Goal: Task Accomplishment & Management: Manage account settings

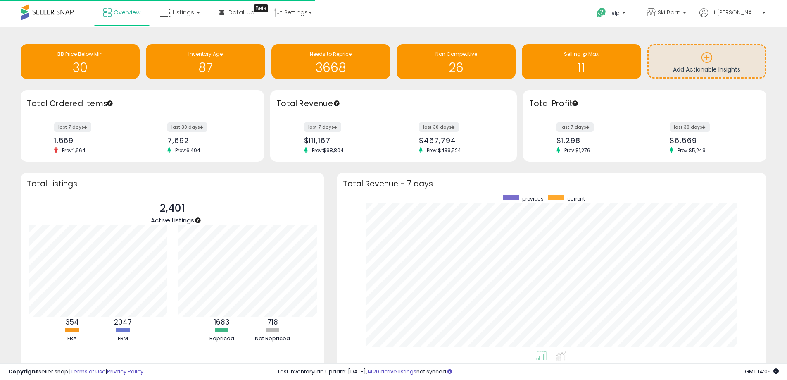
scroll to position [156, 413]
click at [185, 7] on link "Listings" at bounding box center [180, 12] width 52 height 25
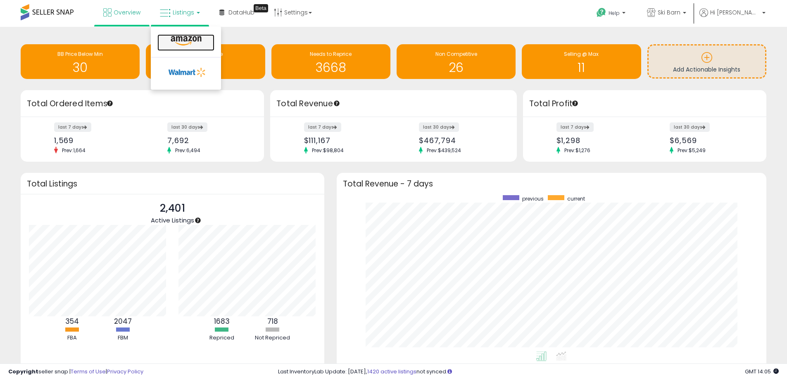
click at [178, 43] on icon at bounding box center [186, 41] width 36 height 11
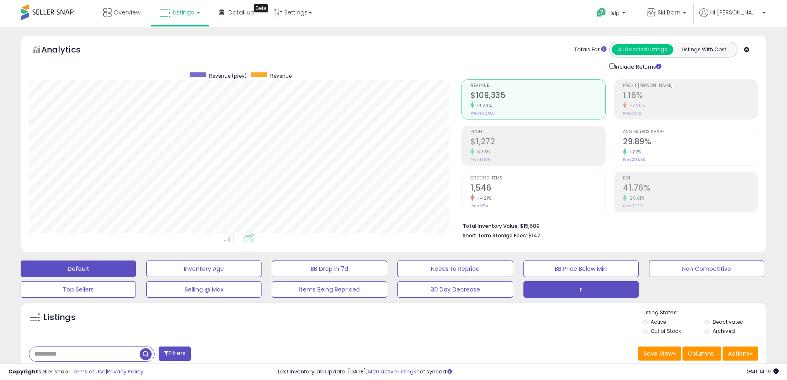
click at [575, 291] on button "r" at bounding box center [580, 289] width 115 height 17
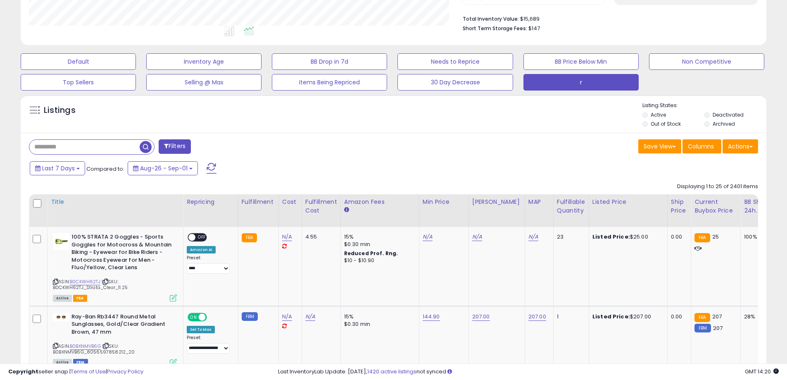
scroll to position [207, 0]
click at [102, 142] on input "text" at bounding box center [84, 147] width 110 height 14
type input "******"
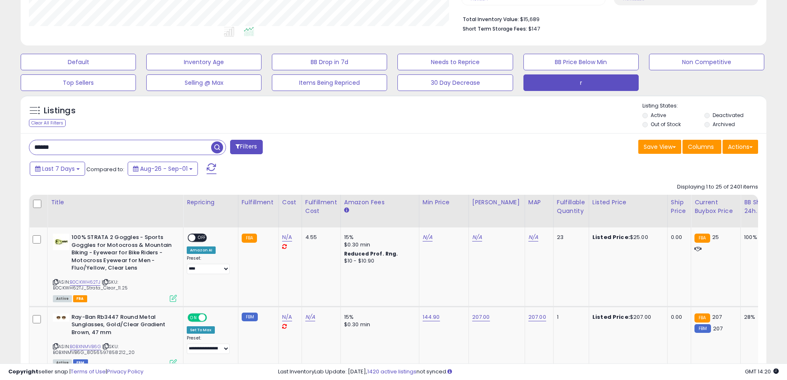
click at [218, 149] on span "button" at bounding box center [217, 147] width 12 height 12
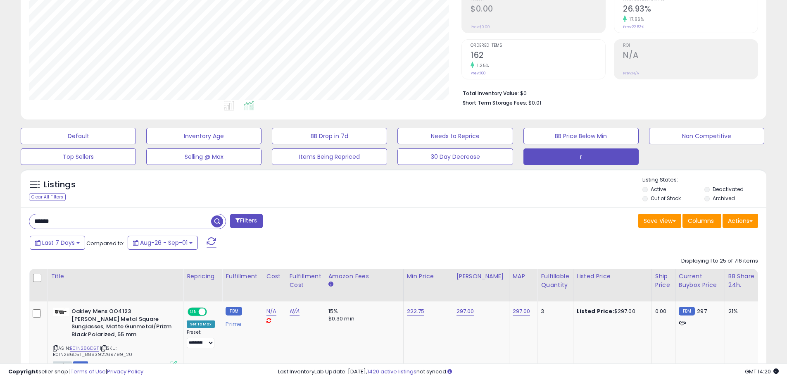
scroll to position [169, 432]
click at [237, 179] on div "Listings Clear All Filters Listing States:" at bounding box center [394, 190] width 746 height 28
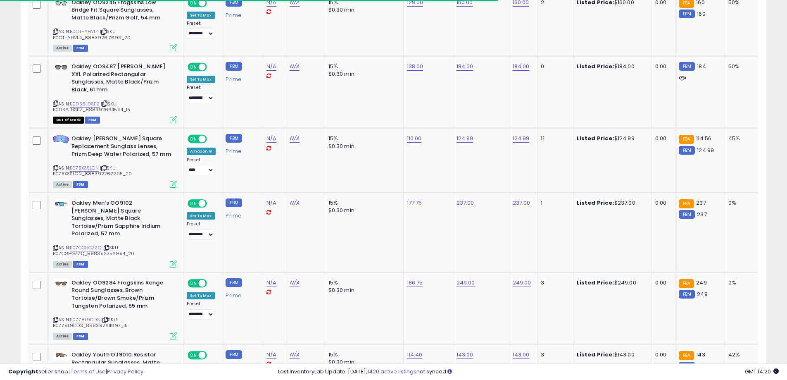
scroll to position [1810, 0]
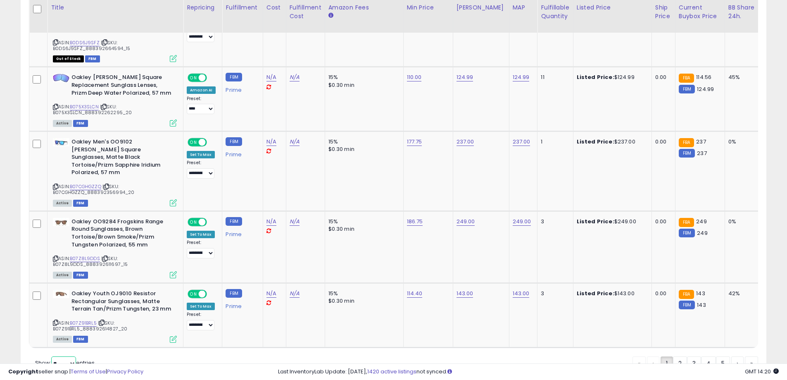
click at [57, 356] on select "** **" at bounding box center [63, 363] width 25 height 14
select select "**"
click at [52, 356] on select "** **" at bounding box center [63, 363] width 25 height 14
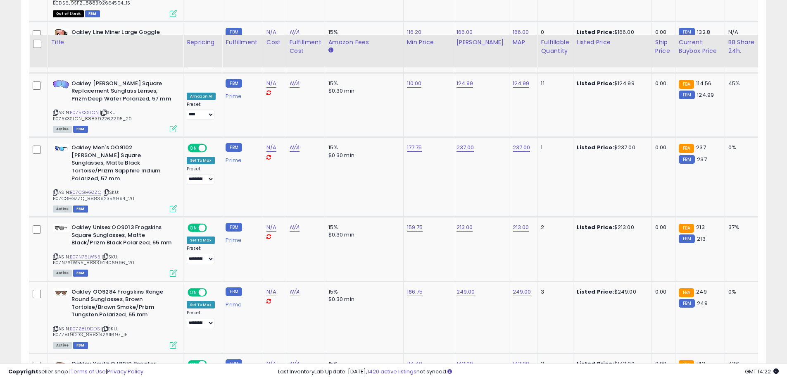
scroll to position [3406, 0]
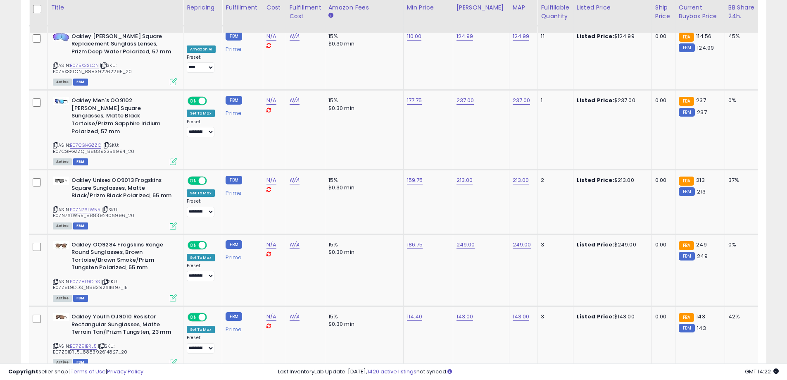
click at [681, 379] on link "2" at bounding box center [680, 386] width 14 height 14
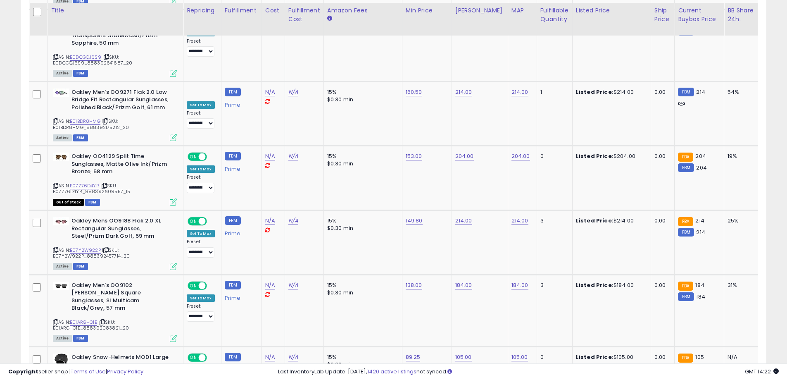
scroll to position [3452, 0]
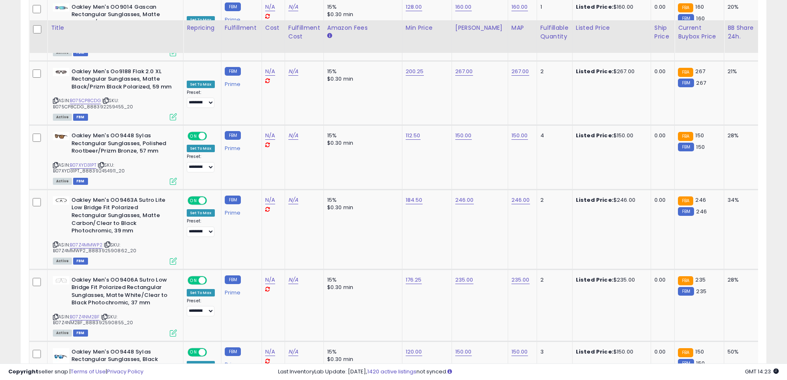
scroll to position [3469, 0]
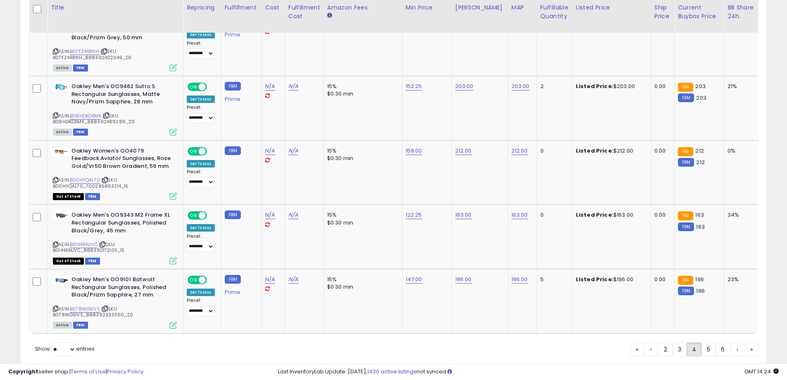
scroll to position [3438, 0]
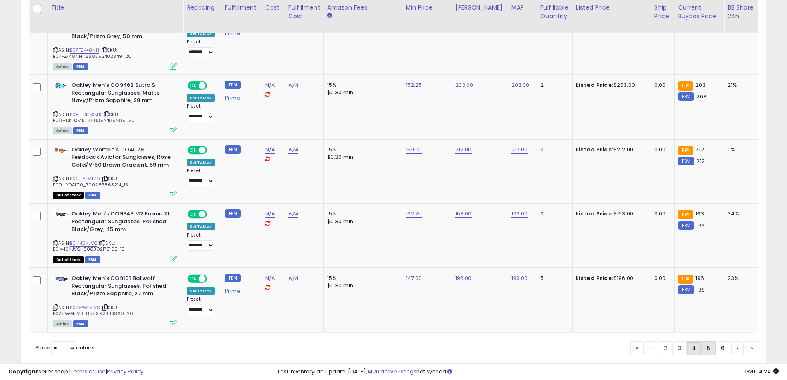
click at [704, 341] on link "5" at bounding box center [708, 348] width 14 height 14
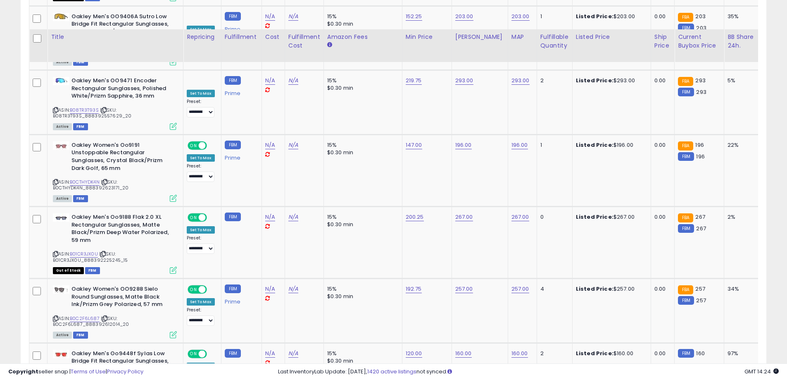
scroll to position [3484, 0]
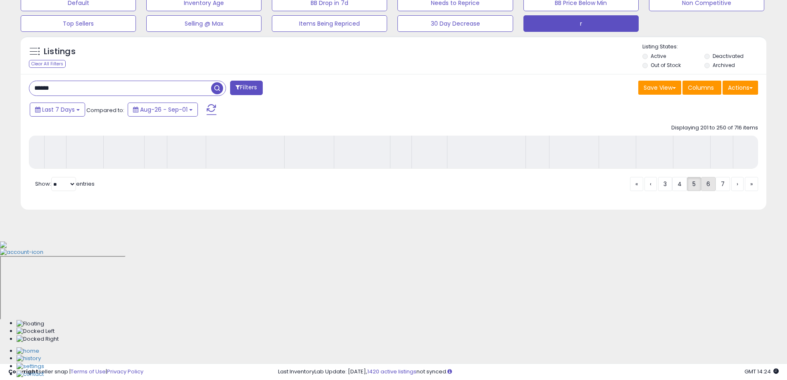
scroll to position [133, 0]
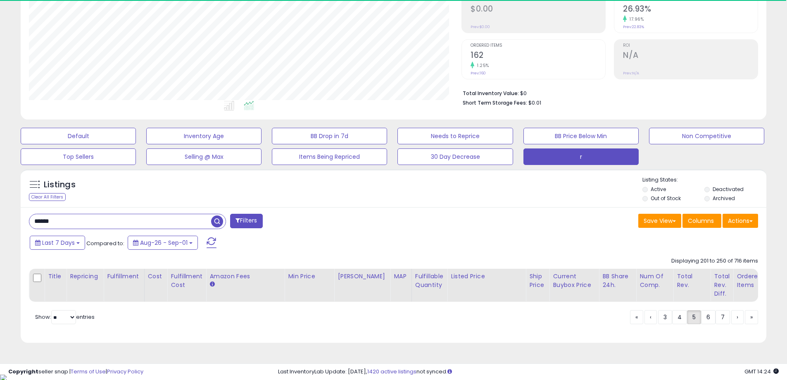
click at [443, 198] on div "Listings Clear All Filters Listing States:" at bounding box center [394, 190] width 746 height 28
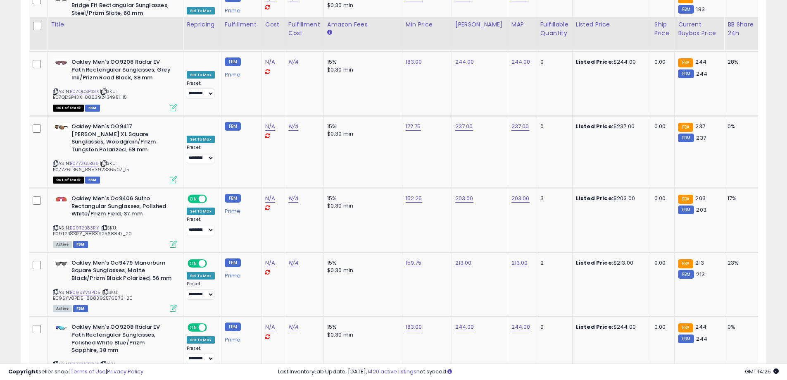
scroll to position [3461, 0]
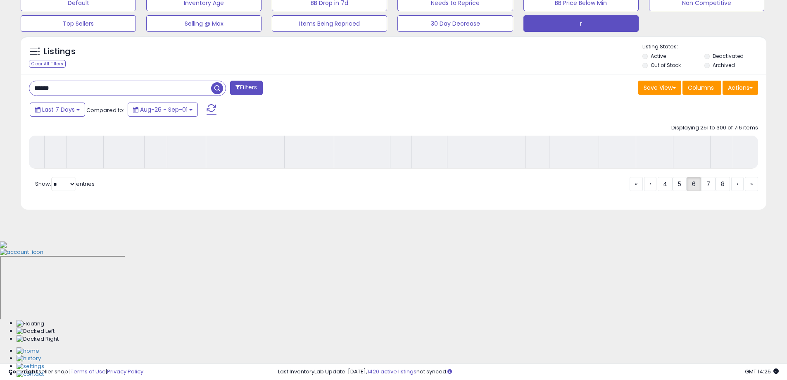
scroll to position [133, 0]
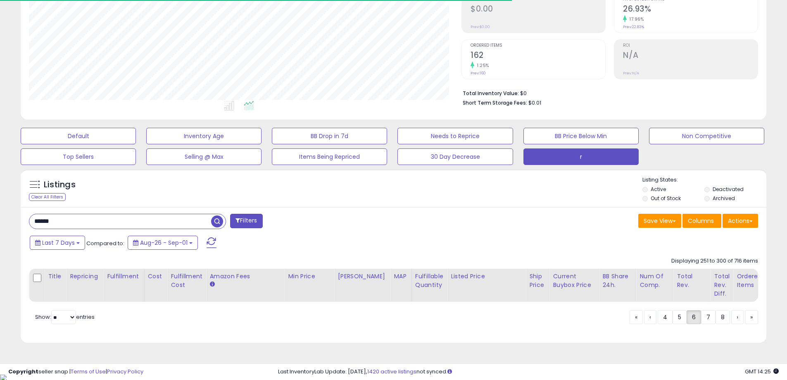
click at [407, 202] on div "Listings Clear All Filters Listing States:" at bounding box center [394, 190] width 746 height 28
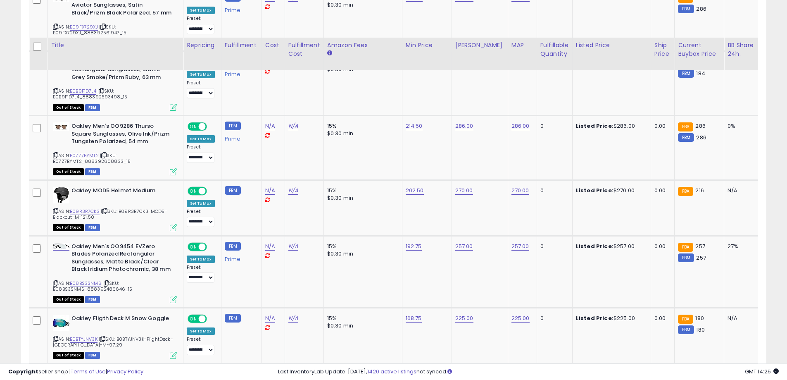
scroll to position [3421, 0]
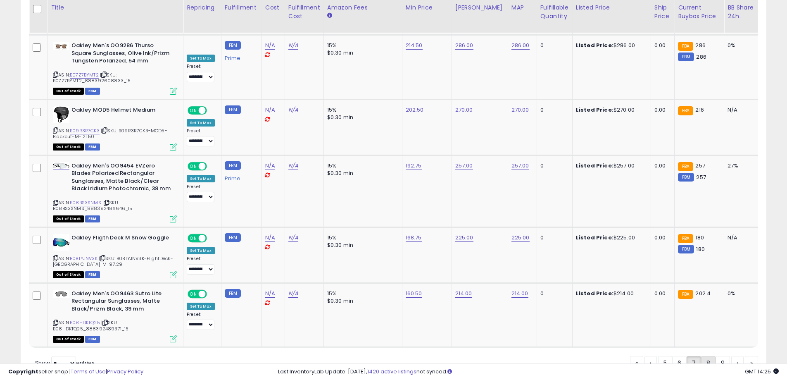
click at [708, 356] on link "8" at bounding box center [708, 363] width 14 height 14
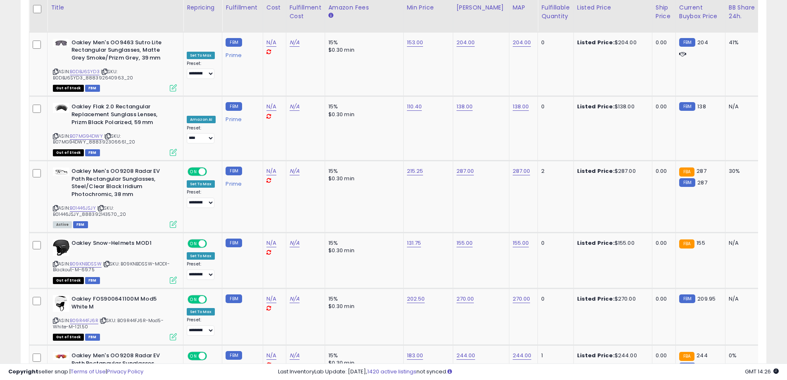
scroll to position [3353, 0]
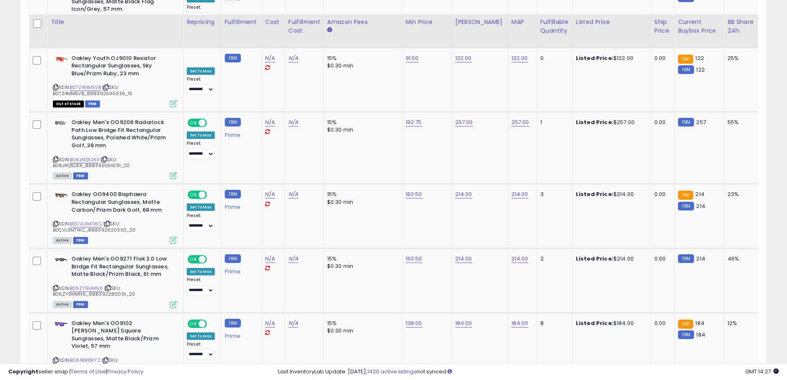
scroll to position [3455, 0]
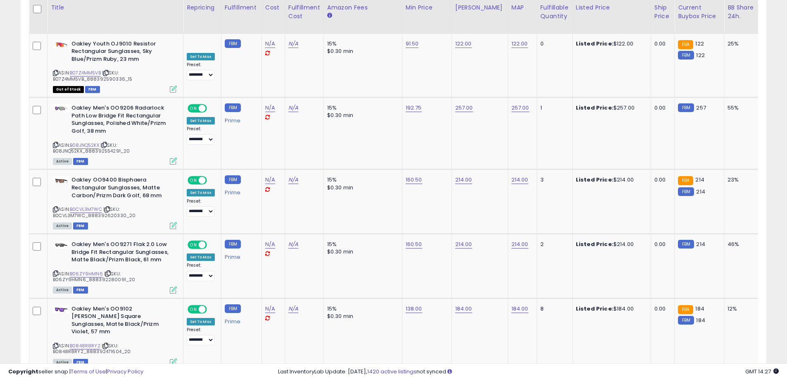
click at [707, 379] on link "10" at bounding box center [708, 386] width 16 height 14
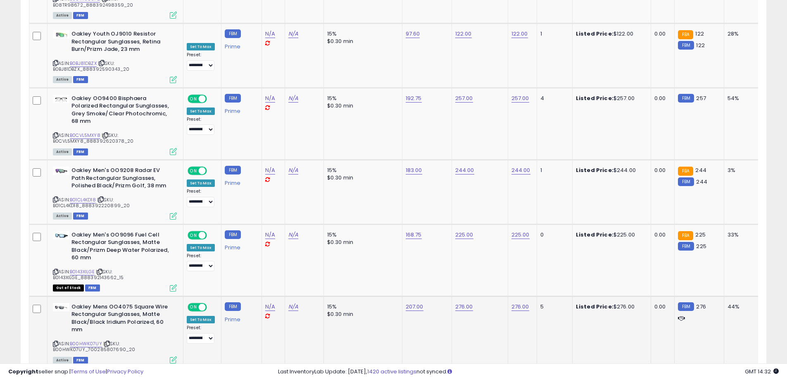
scroll to position [3492, 0]
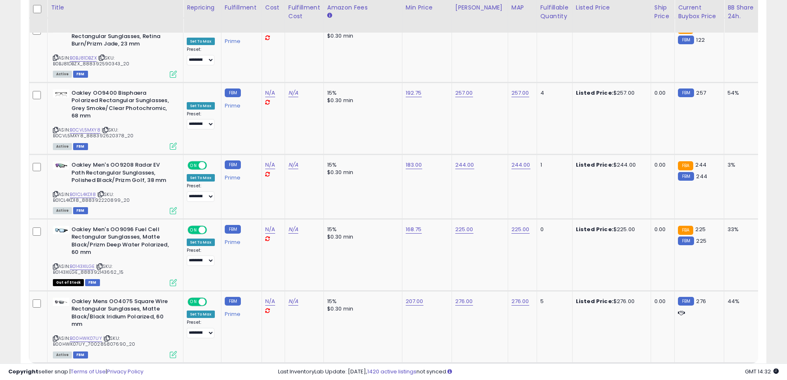
click at [707, 371] on link "11" at bounding box center [707, 378] width 14 height 14
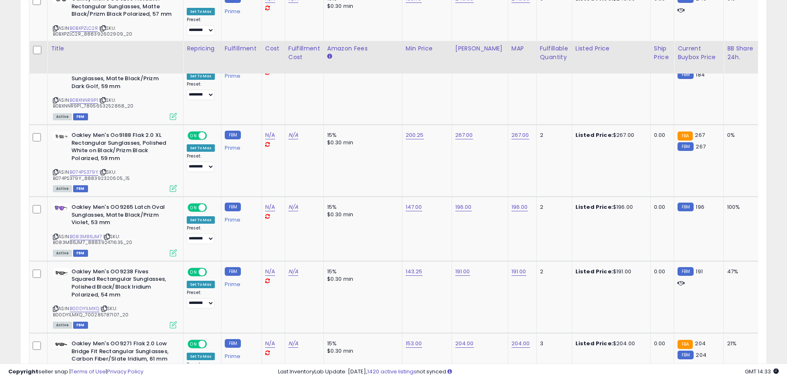
scroll to position [3455, 0]
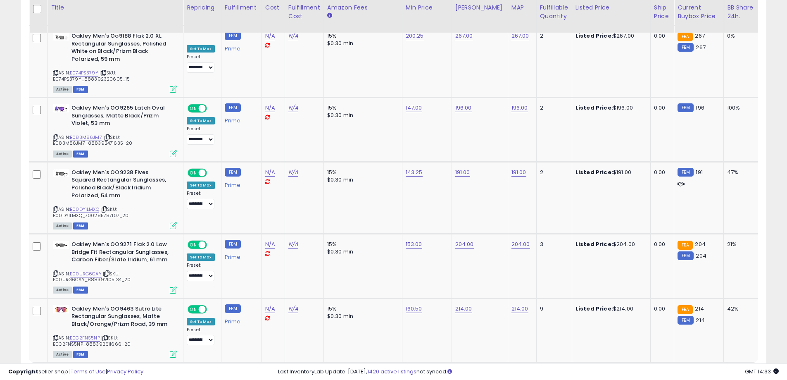
click at [705, 371] on link "12" at bounding box center [706, 378] width 16 height 14
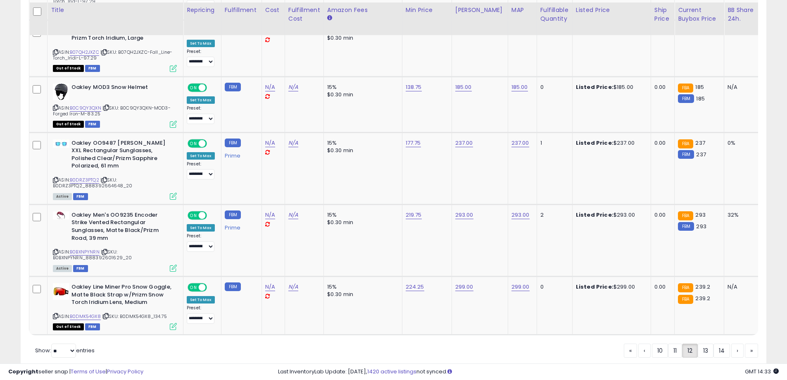
scroll to position [3182, 0]
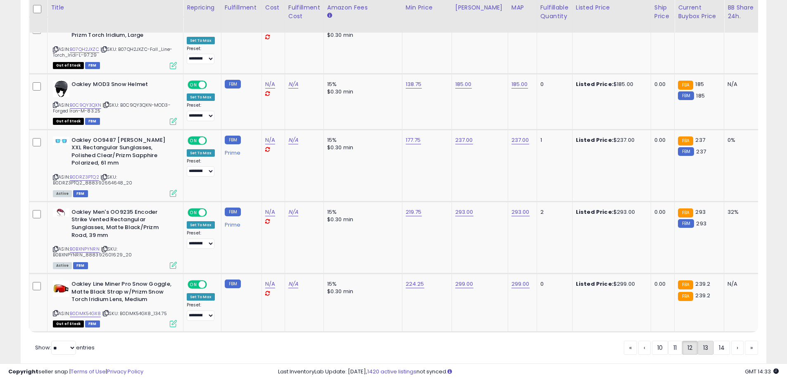
click at [706, 340] on link "13" at bounding box center [706, 347] width 16 height 14
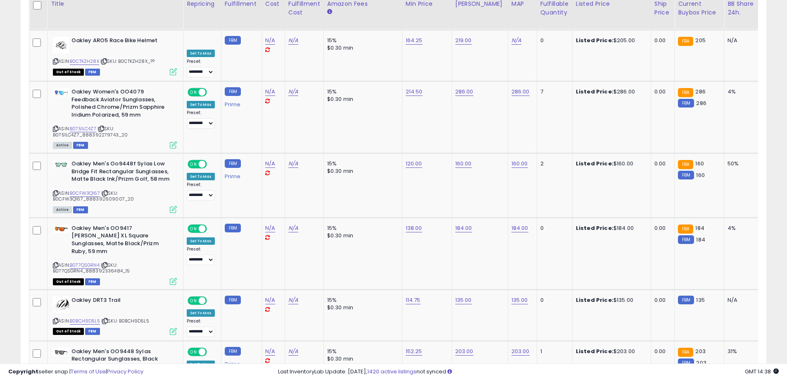
scroll to position [3429, 0]
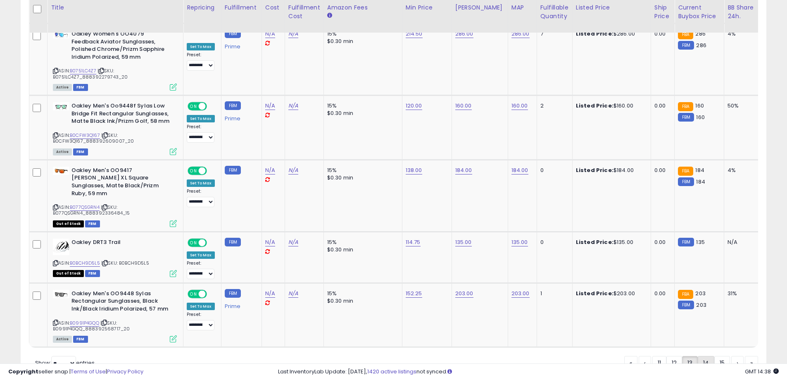
click at [705, 356] on link "14" at bounding box center [706, 363] width 17 height 14
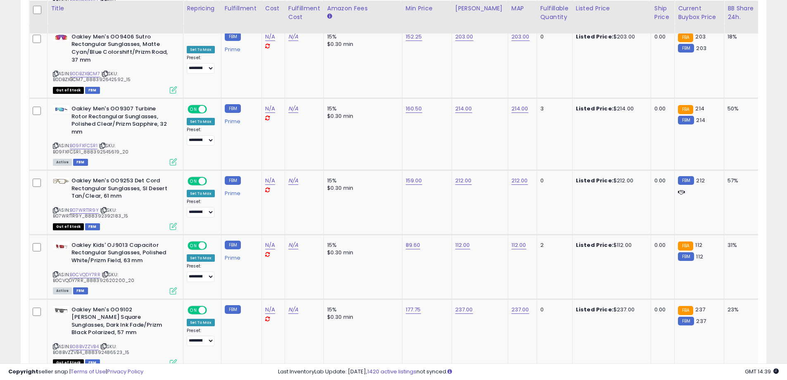
scroll to position [3415, 0]
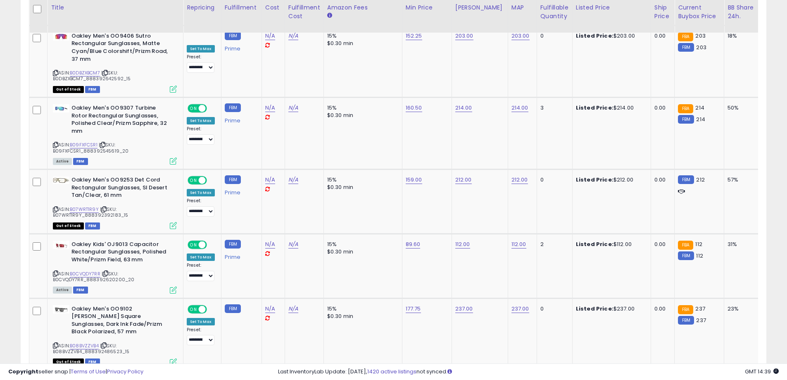
click at [716, 379] on link "15" at bounding box center [722, 386] width 16 height 14
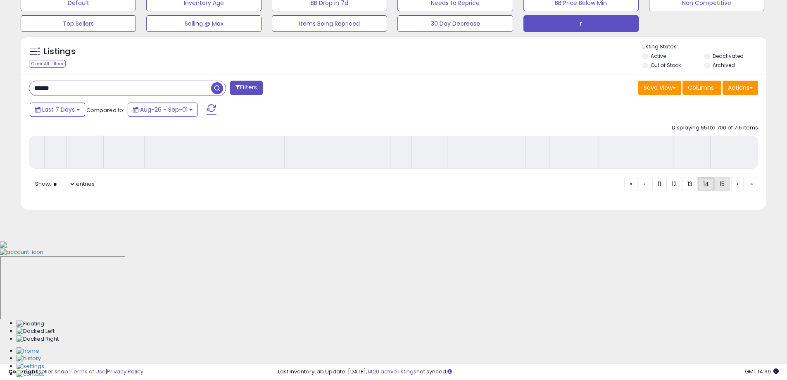
scroll to position [133, 0]
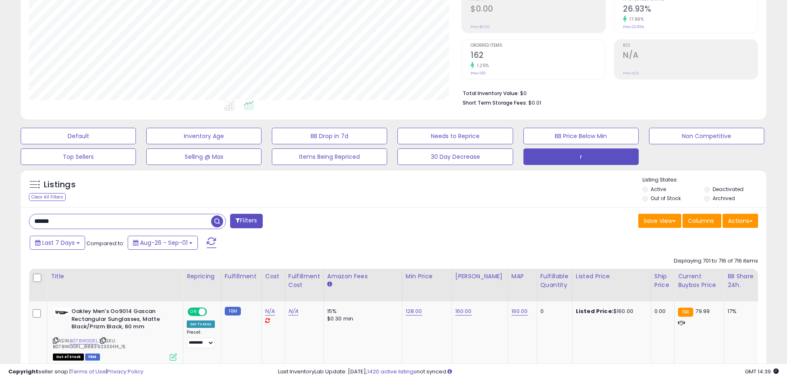
click at [466, 216] on div "Save View Save As New View Update Current View Columns Actions Import Import Wa…" at bounding box center [579, 222] width 371 height 16
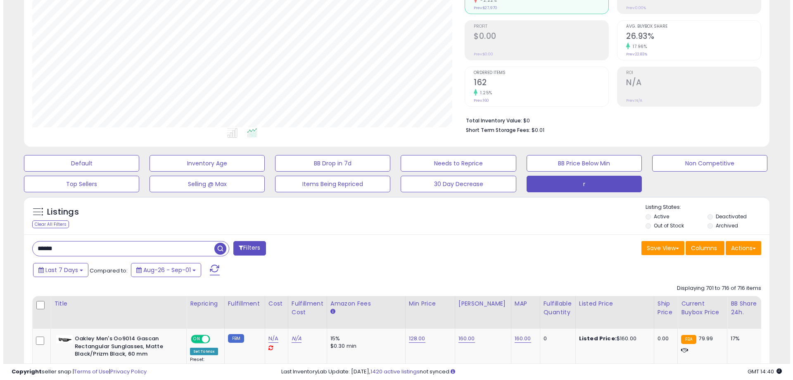
scroll to position [90, 0]
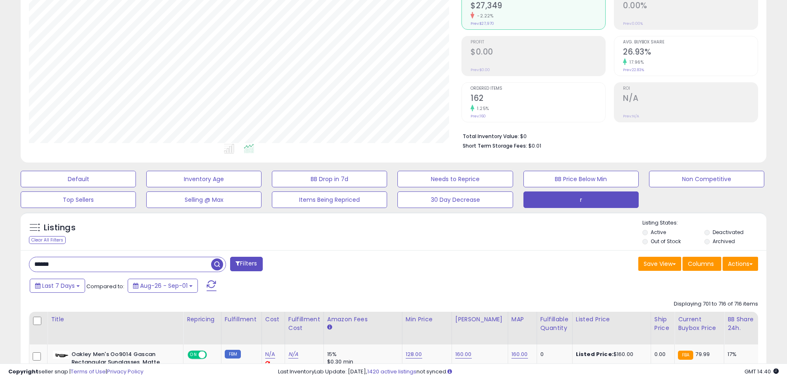
click at [105, 267] on input "******" at bounding box center [120, 264] width 182 height 14
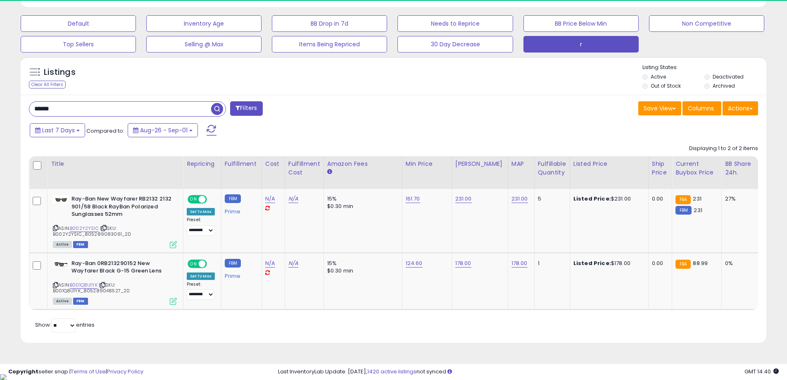
scroll to position [169, 432]
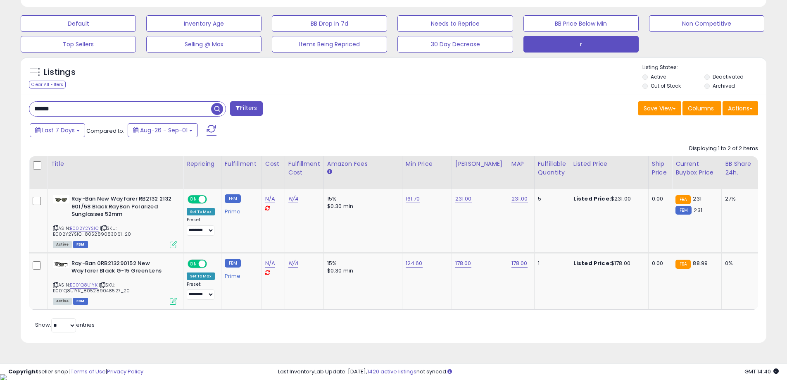
drag, startPoint x: 57, startPoint y: 110, endPoint x: 47, endPoint y: 110, distance: 9.5
click at [47, 110] on input "******" at bounding box center [120, 109] width 182 height 14
drag, startPoint x: 60, startPoint y: 110, endPoint x: 45, endPoint y: 110, distance: 14.9
click at [45, 110] on input "******" at bounding box center [120, 109] width 182 height 14
type input "*******"
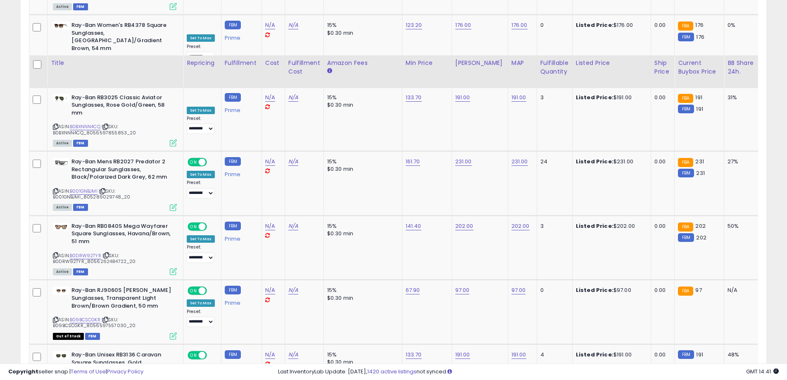
scroll to position [3377, 0]
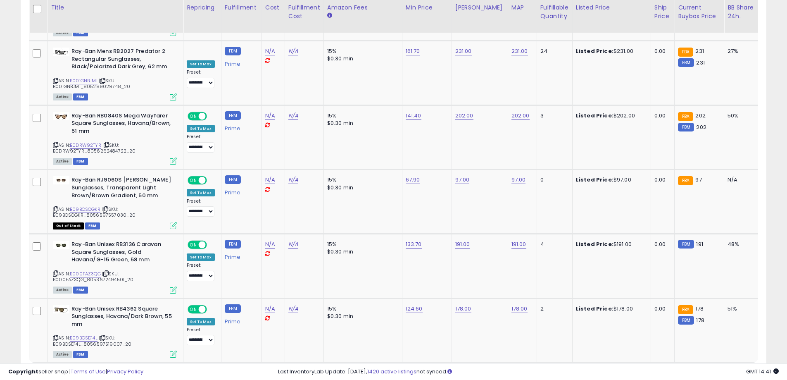
click at [677, 371] on link "2" at bounding box center [680, 378] width 14 height 14
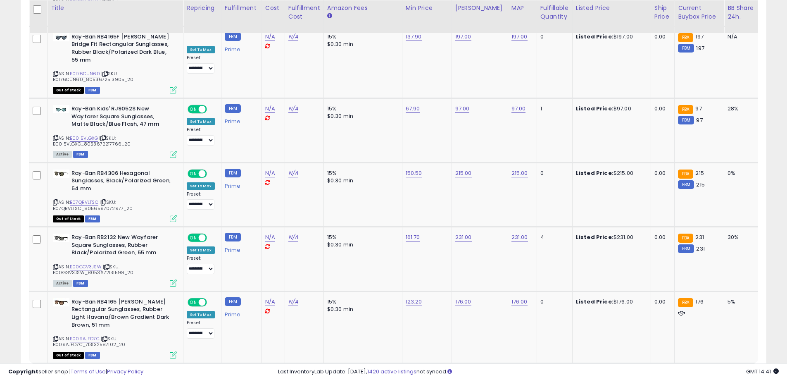
scroll to position [3453, 0]
click at [690, 371] on link "3" at bounding box center [694, 378] width 14 height 14
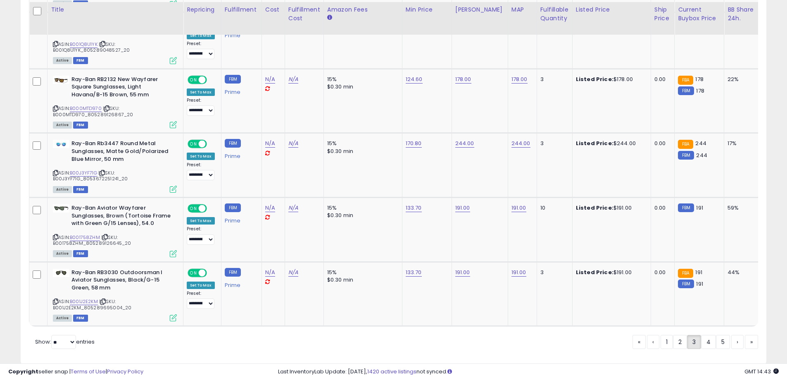
scroll to position [3362, 0]
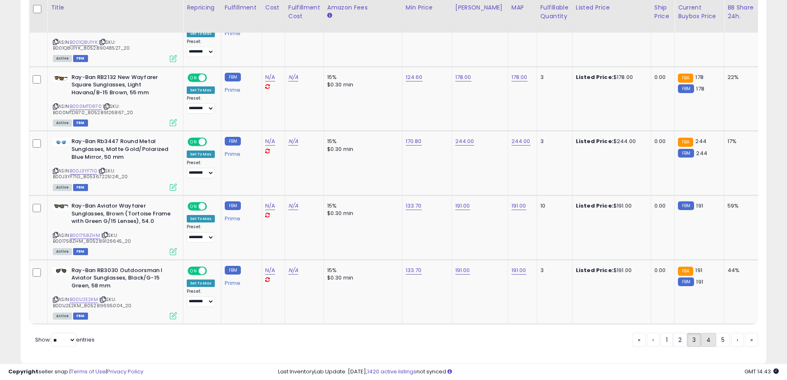
click at [711, 332] on link "4" at bounding box center [708, 339] width 15 height 14
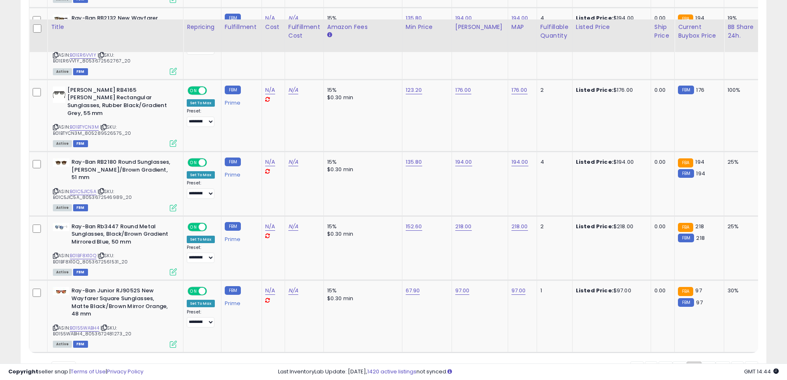
scroll to position [3384, 0]
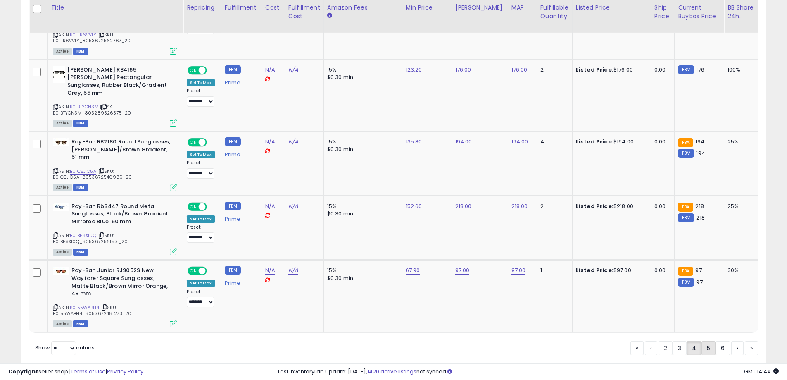
click at [709, 341] on link "5" at bounding box center [708, 348] width 14 height 14
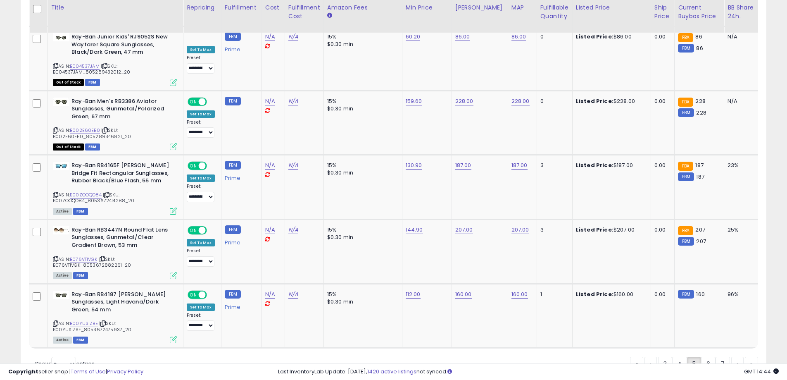
scroll to position [3377, 0]
click at [701, 356] on link "6" at bounding box center [708, 363] width 14 height 14
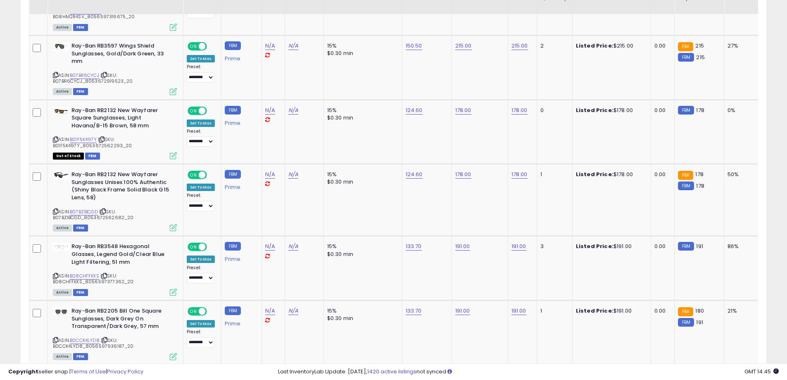
scroll to position [3400, 0]
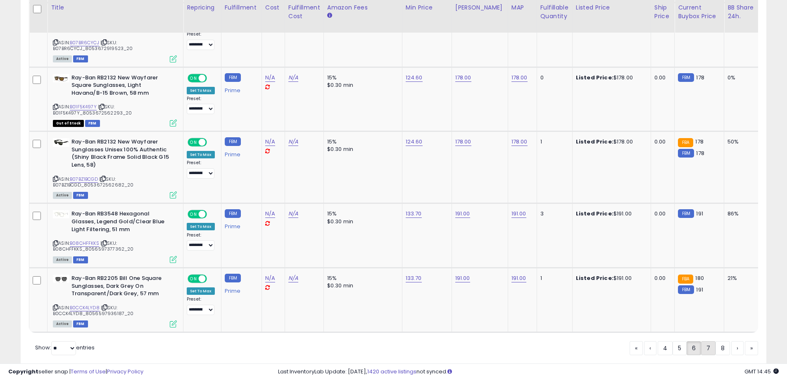
click at [706, 341] on link "7" at bounding box center [708, 348] width 14 height 14
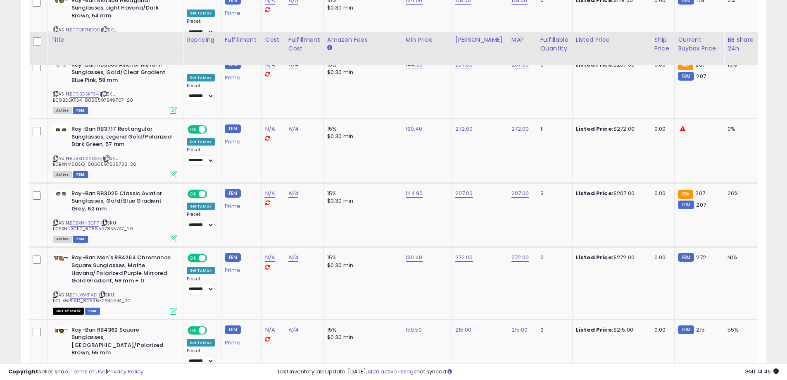
scroll to position [3407, 0]
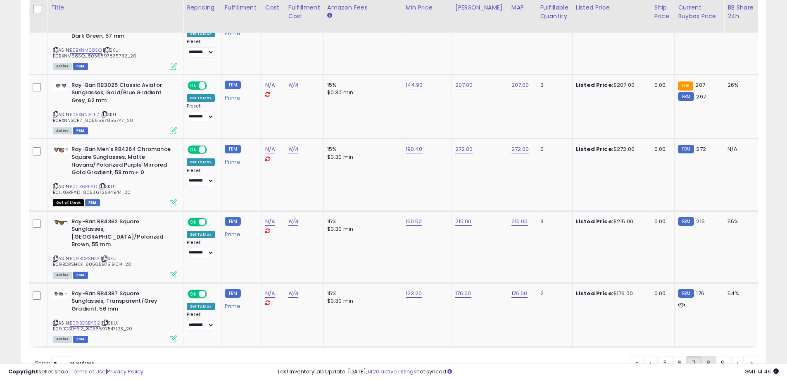
click at [711, 356] on link "8" at bounding box center [708, 363] width 14 height 14
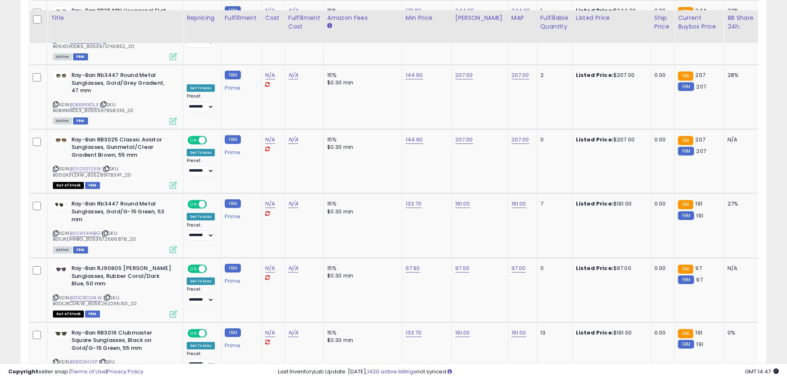
scroll to position [3338, 0]
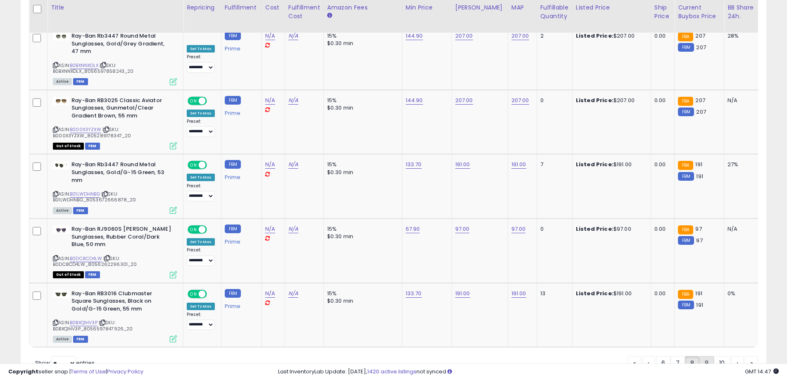
click at [705, 356] on link "9" at bounding box center [706, 363] width 14 height 14
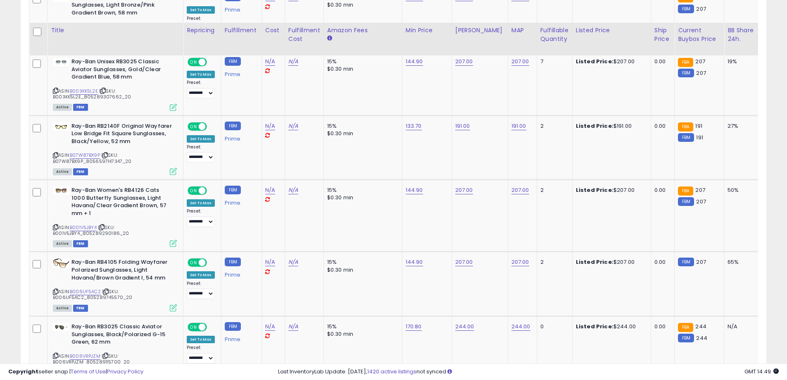
scroll to position [3431, 0]
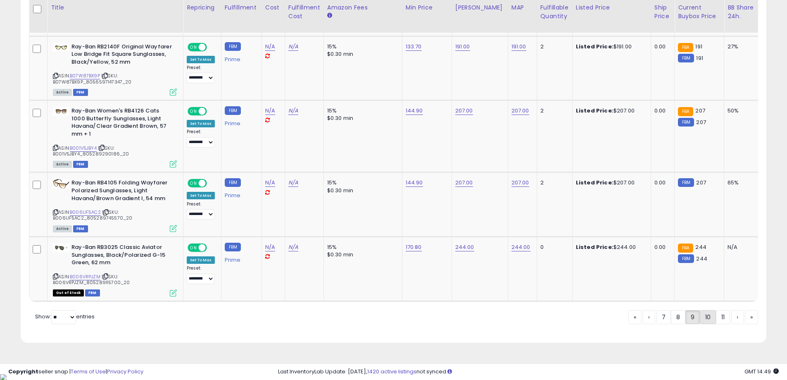
click at [706, 324] on link "10" at bounding box center [708, 317] width 16 height 14
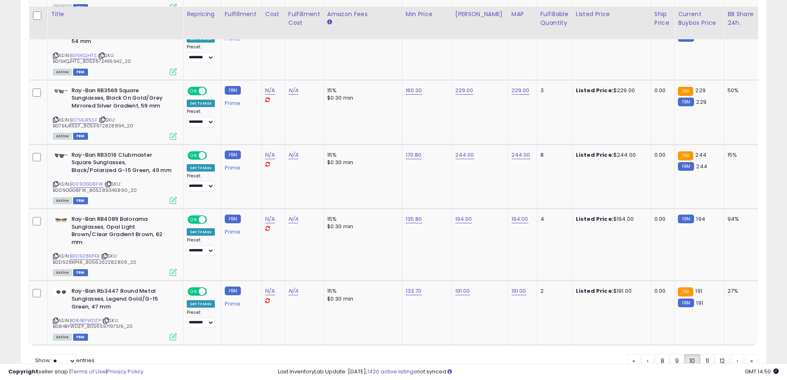
scroll to position [3377, 0]
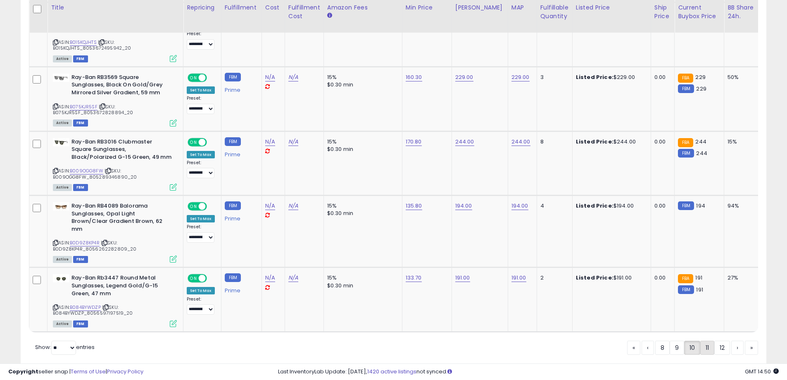
click at [703, 340] on link "11" at bounding box center [707, 347] width 14 height 14
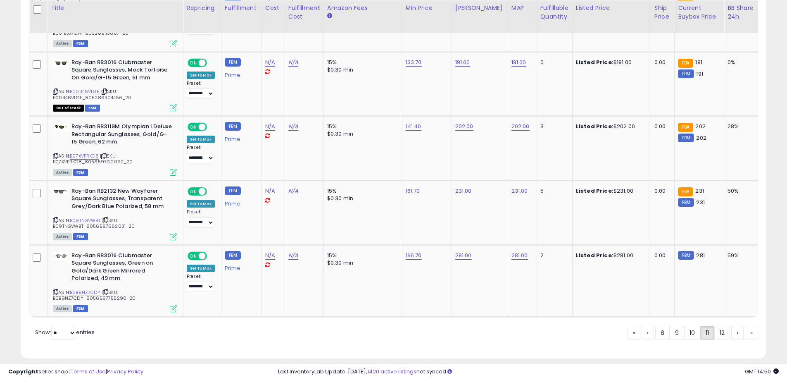
scroll to position [3415, 0]
click at [719, 325] on link "12" at bounding box center [722, 332] width 16 height 14
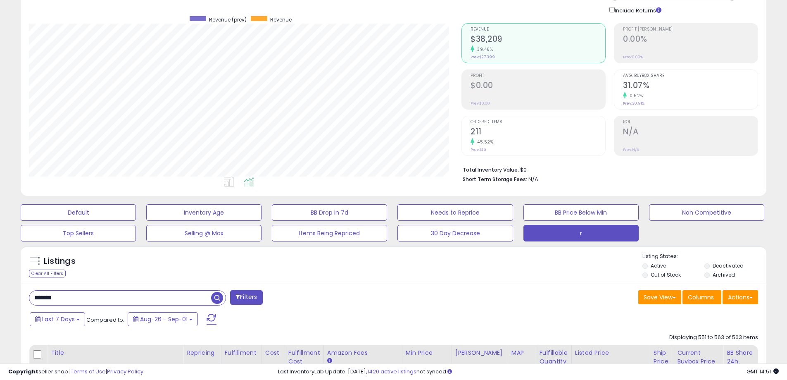
scroll to position [0, 0]
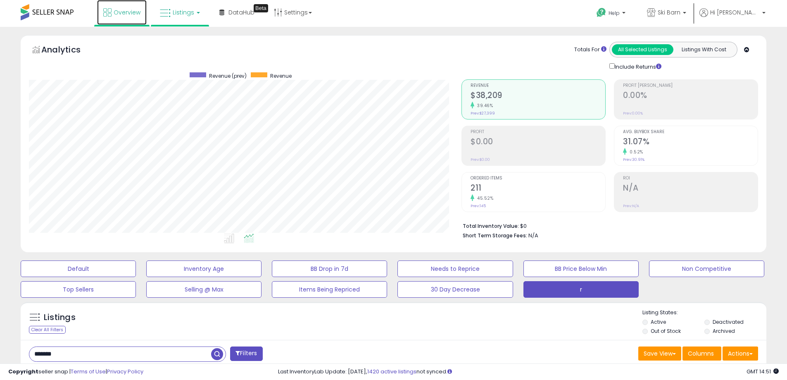
click at [114, 11] on span "Overview" at bounding box center [127, 12] width 27 height 8
